Goal: Information Seeking & Learning: Learn about a topic

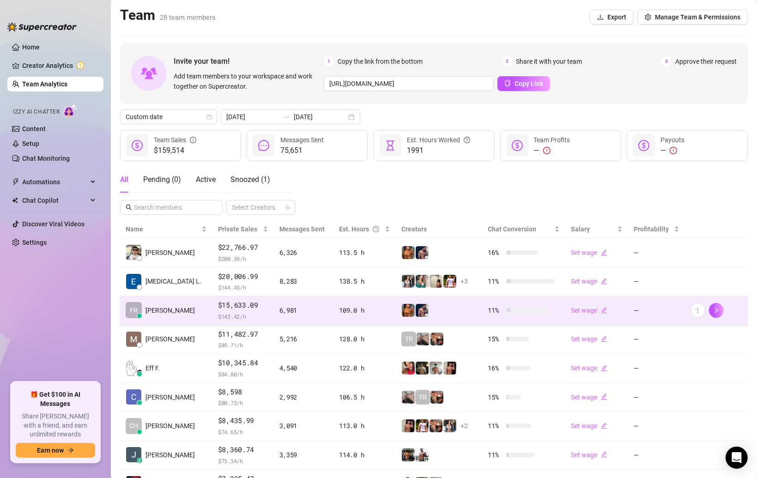
scroll to position [103, 0]
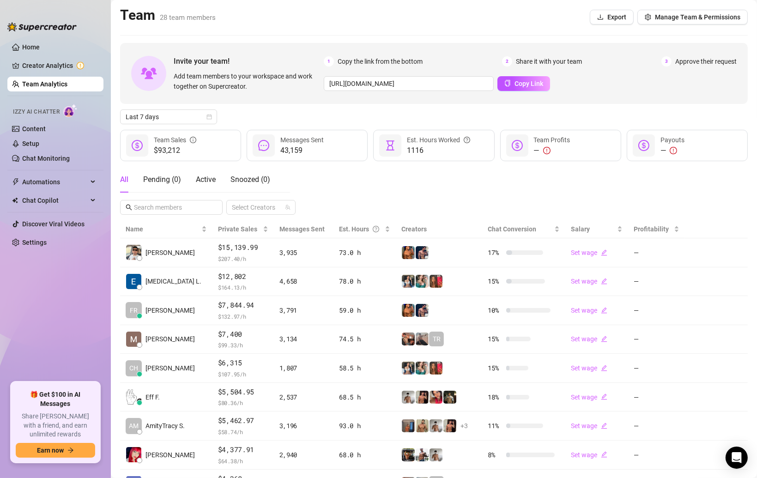
click at [31, 85] on link "Team Analytics" at bounding box center [44, 83] width 45 height 7
click at [213, 114] on div "Last 7 days" at bounding box center [168, 116] width 97 height 15
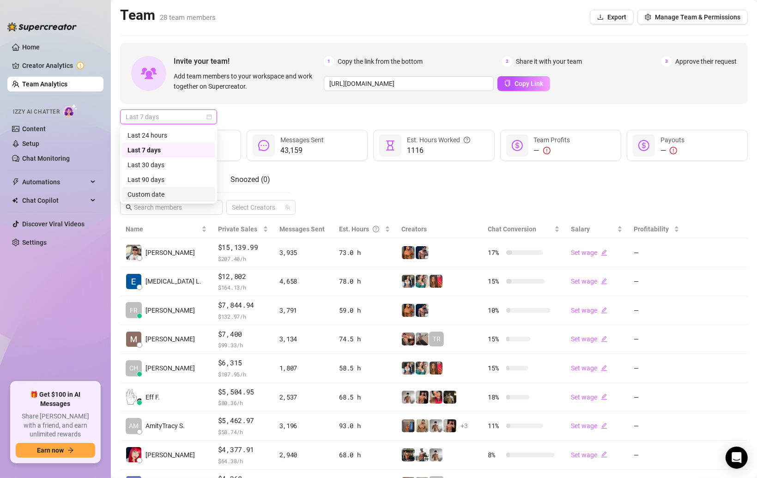
click at [147, 199] on div "Custom date" at bounding box center [168, 194] width 82 height 10
type input "2025-10-13"
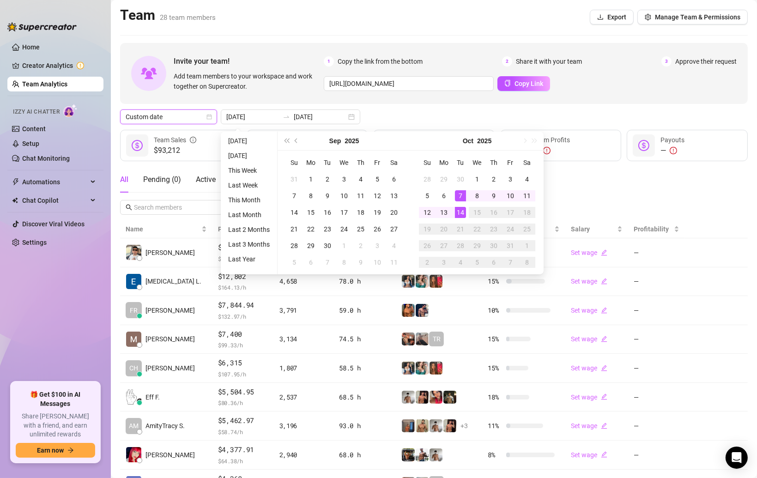
type input "2025-10-07"
type input "2025-10-14"
type input "2025-10-01"
click at [473, 175] on div "1" at bounding box center [476, 179] width 11 height 11
type input "2025-10-14"
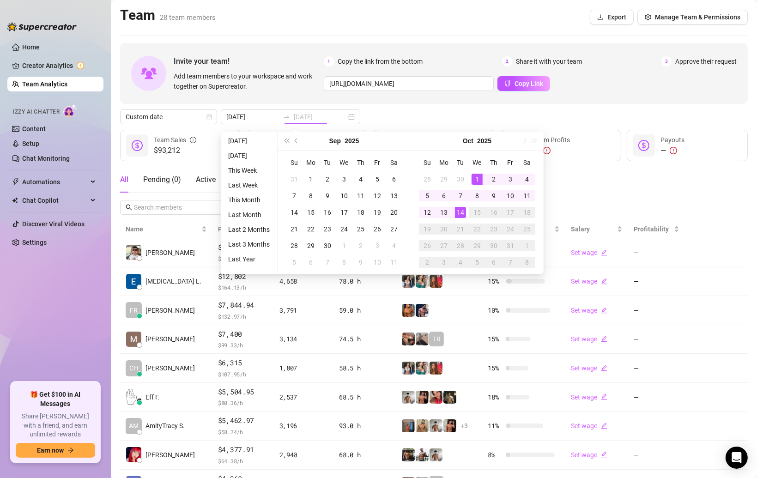
click at [463, 213] on div "14" at bounding box center [460, 212] width 11 height 11
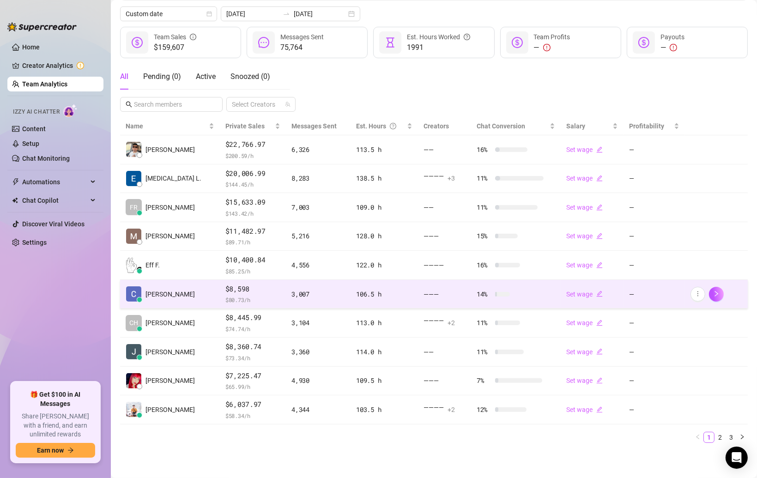
scroll to position [103, 0]
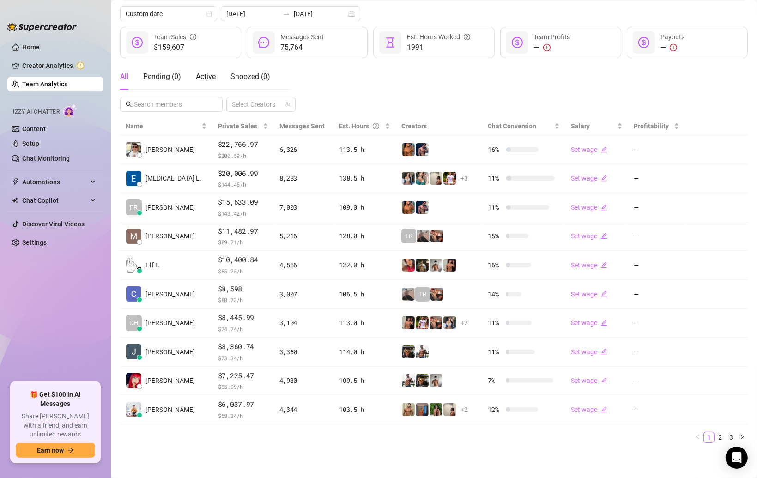
click at [512, 82] on div "All Pending ( 0 ) Active Snoozed ( 0 ) Select Creators" at bounding box center [433, 88] width 627 height 48
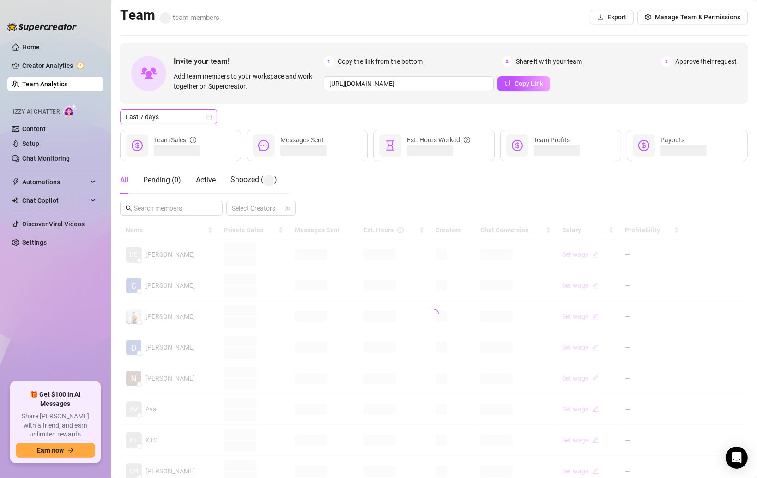
click at [210, 113] on span "Last 7 days" at bounding box center [169, 117] width 86 height 14
click at [149, 196] on div "Custom date" at bounding box center [168, 194] width 82 height 10
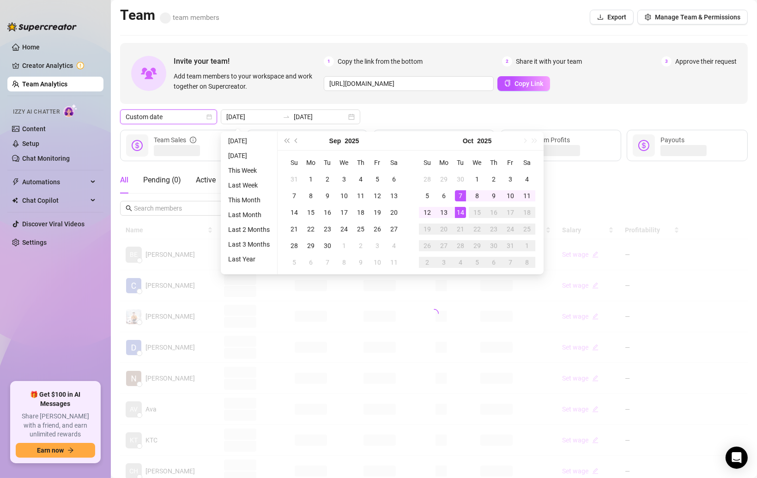
type input "2025-10-13"
type input "2025-10-07"
type input "2025-10-14"
type input "2025-10-01"
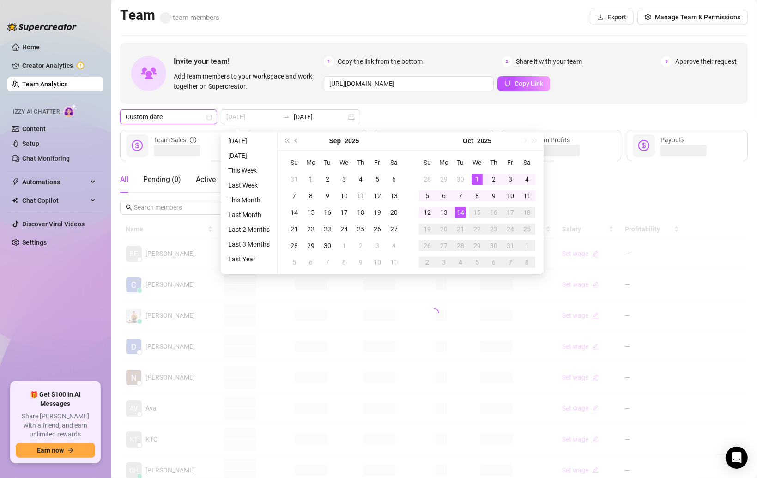
click at [471, 175] on div "1" at bounding box center [476, 179] width 11 height 11
type input "2025-10-14"
click at [460, 210] on div "14" at bounding box center [460, 212] width 11 height 11
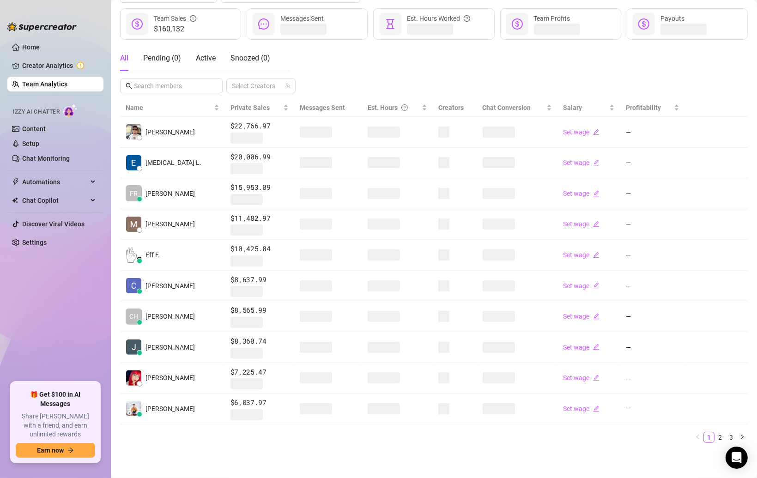
scroll to position [122, 0]
click at [366, 68] on div "All Pending ( 0 ) Active Snoozed ( 0 ) Select Creators" at bounding box center [433, 69] width 627 height 48
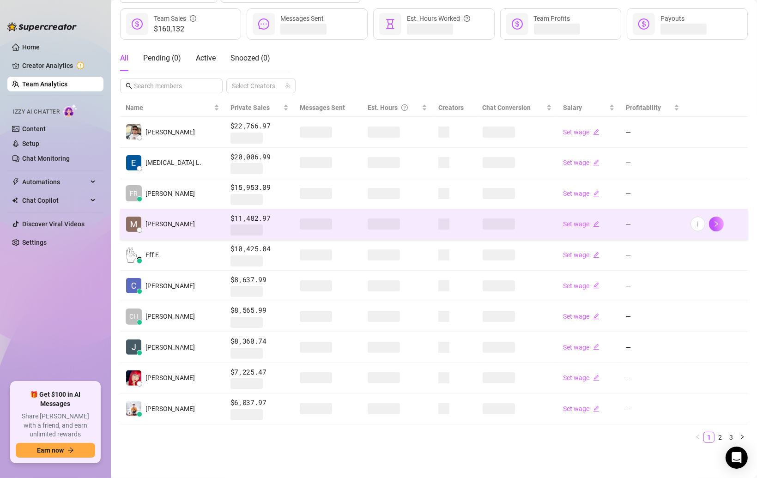
scroll to position [0, 0]
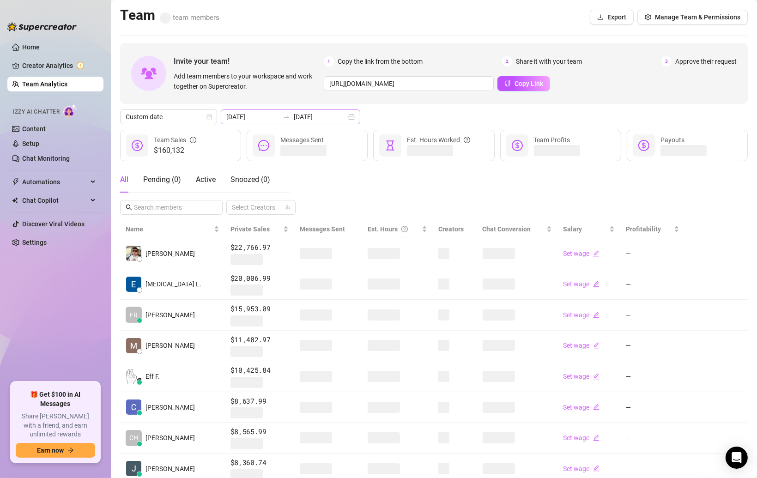
click at [334, 113] on div "2025-10-01 2025-10-14" at bounding box center [290, 116] width 139 height 15
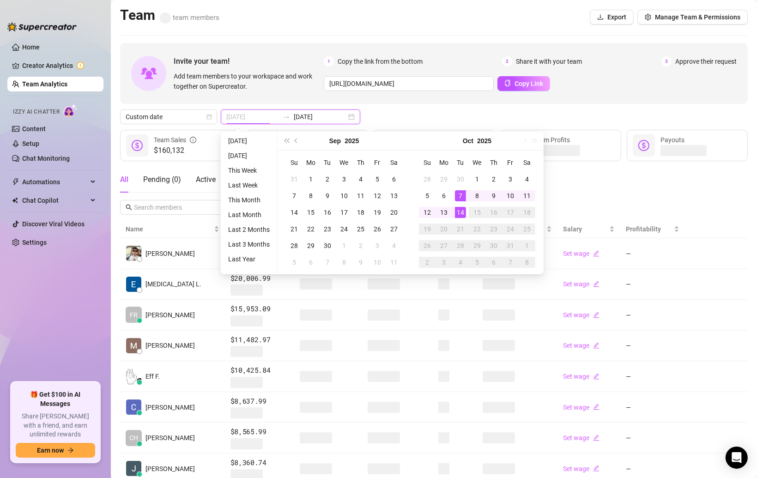
type input "2025-10-14"
click at [458, 211] on div "14" at bounding box center [460, 212] width 11 height 11
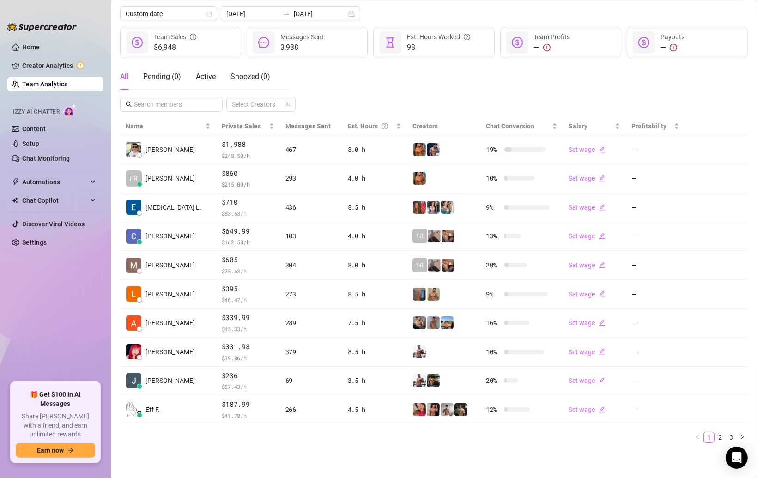
scroll to position [103, 0]
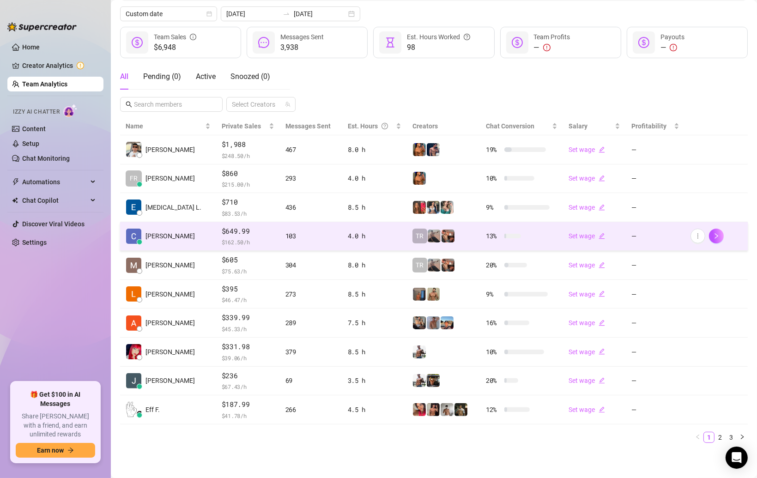
click at [361, 230] on td "4.0 h" at bounding box center [374, 236] width 65 height 29
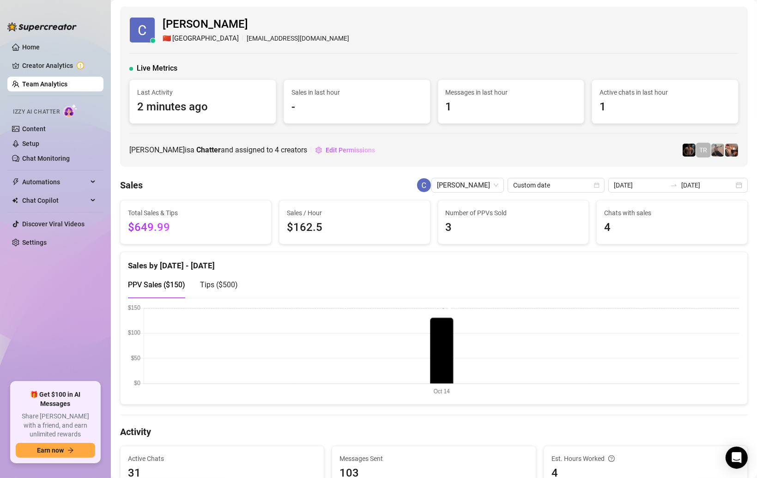
scroll to position [1471, 0]
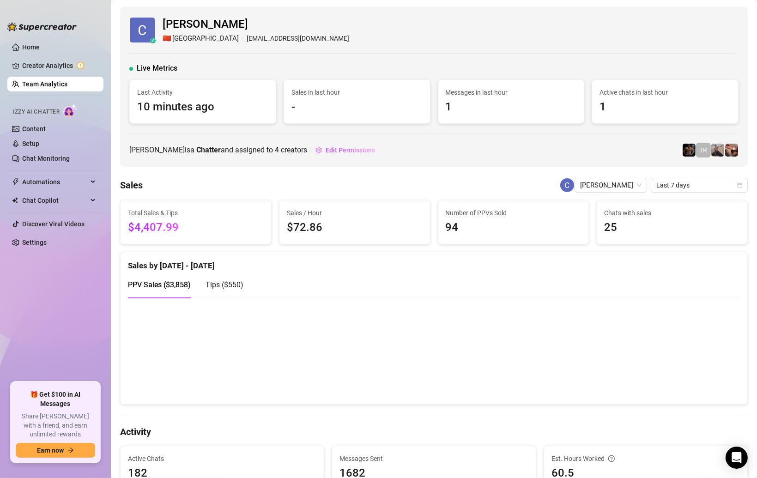
click at [39, 87] on link "Team Analytics" at bounding box center [44, 83] width 45 height 7
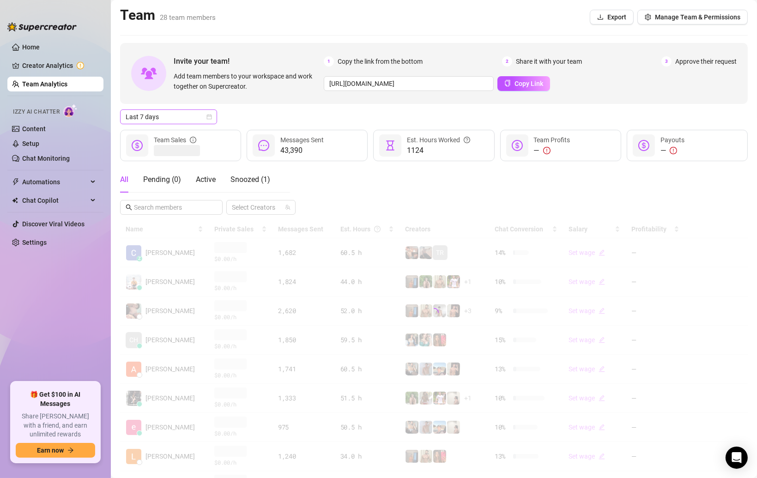
click at [211, 114] on icon "calendar" at bounding box center [209, 117] width 6 height 6
click at [154, 196] on div "Custom date" at bounding box center [168, 194] width 82 height 10
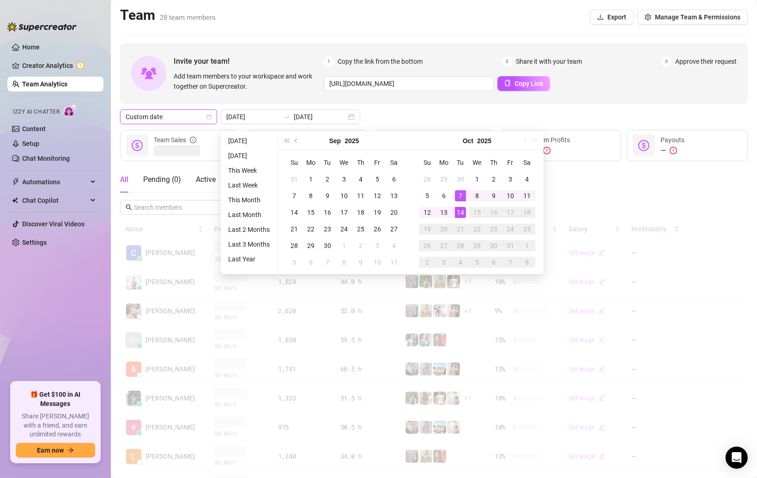
type input "2025-10-14"
click at [459, 211] on div "14" at bounding box center [460, 212] width 11 height 11
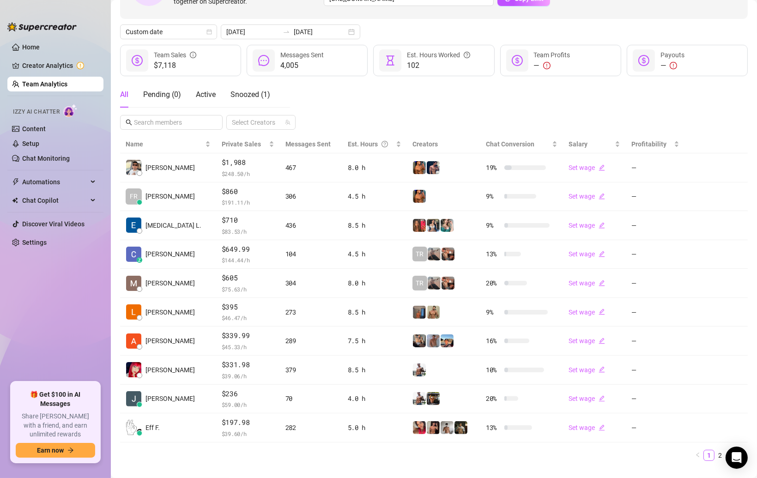
scroll to position [103, 0]
